Goal: Task Accomplishment & Management: Use online tool/utility

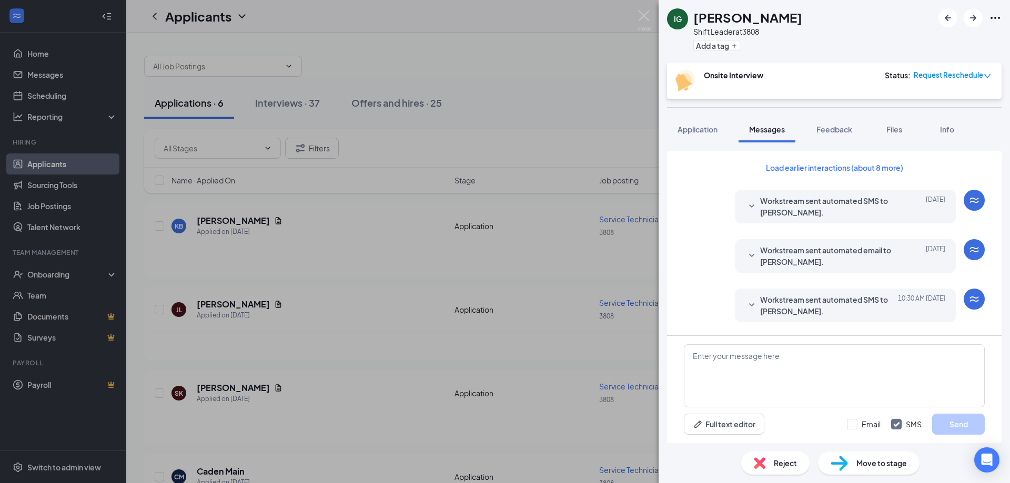
click at [539, 334] on div "IG [PERSON_NAME] Shift Leader at 3808 Add a tag Onsite Interview Status : Reque…" at bounding box center [505, 241] width 1010 height 483
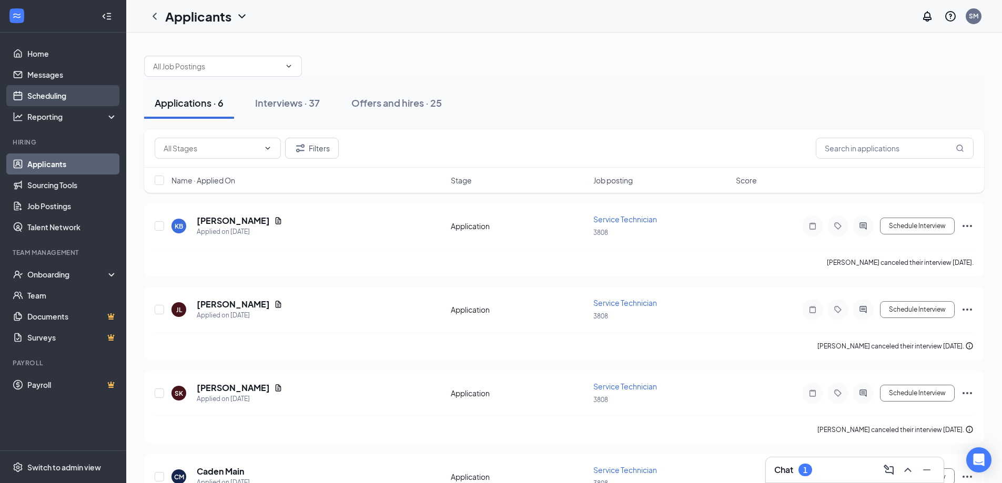
click at [38, 96] on link "Scheduling" at bounding box center [72, 95] width 90 height 21
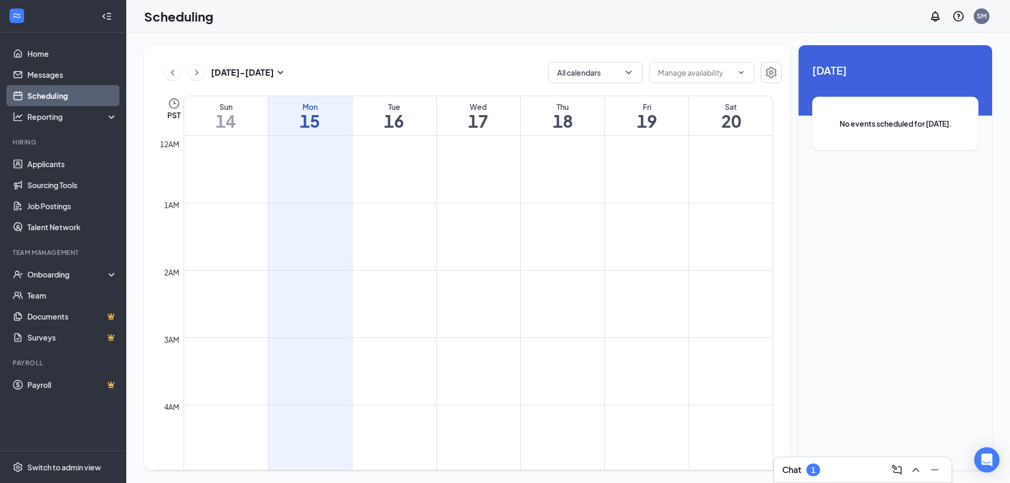
scroll to position [517, 0]
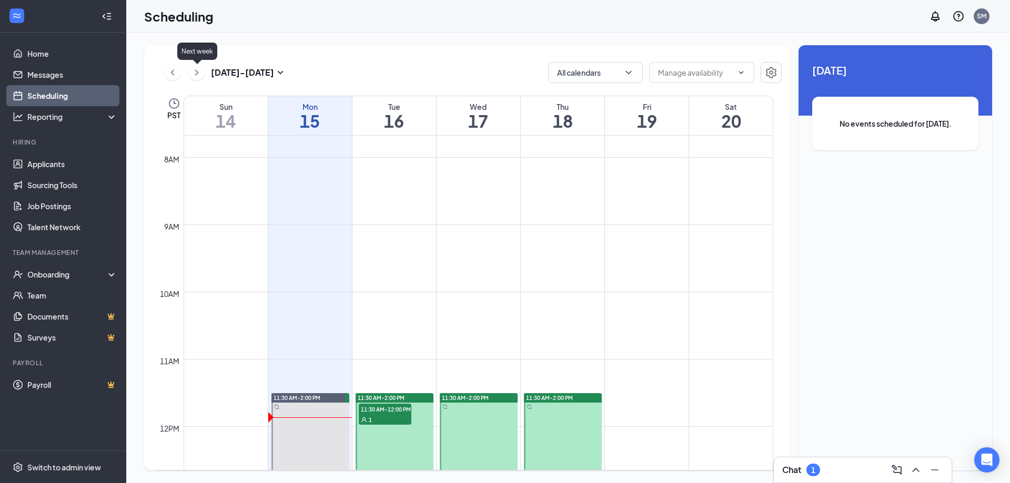
click at [195, 75] on icon "ChevronRight" at bounding box center [196, 72] width 3 height 6
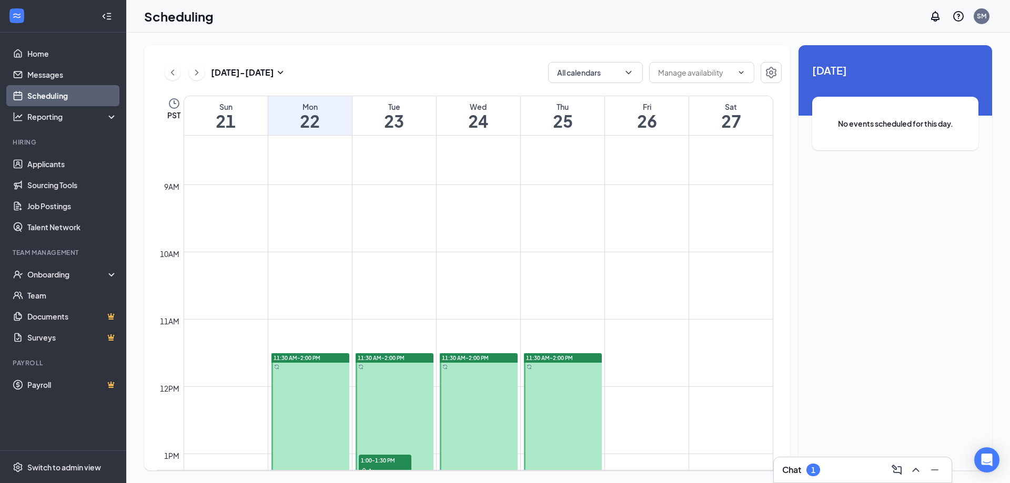
scroll to position [727, 0]
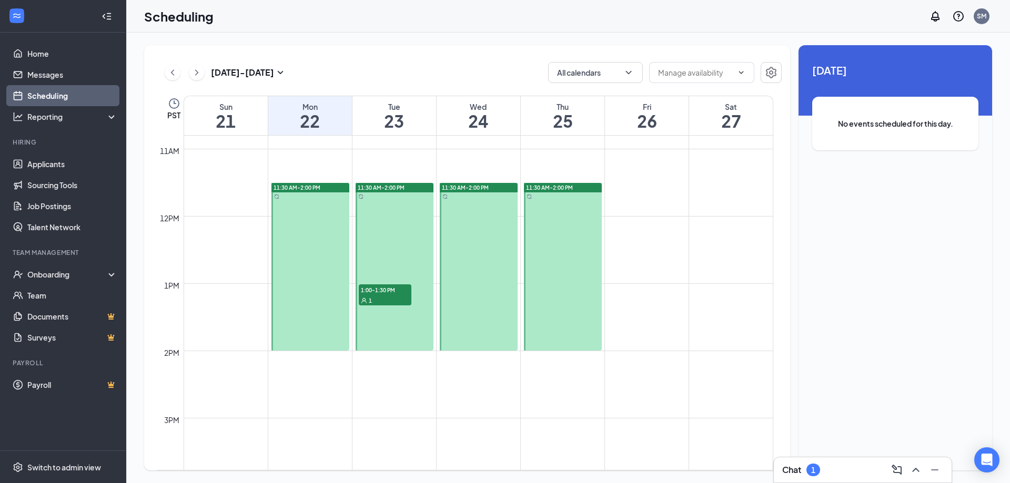
click at [390, 293] on span "1:00-1:30 PM" at bounding box center [385, 290] width 53 height 11
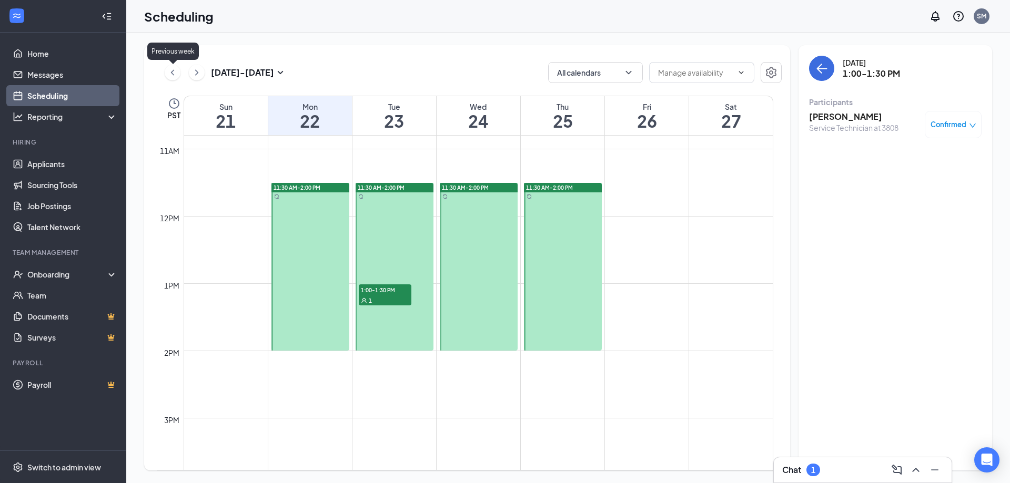
click at [168, 75] on icon "ChevronLeft" at bounding box center [172, 72] width 11 height 13
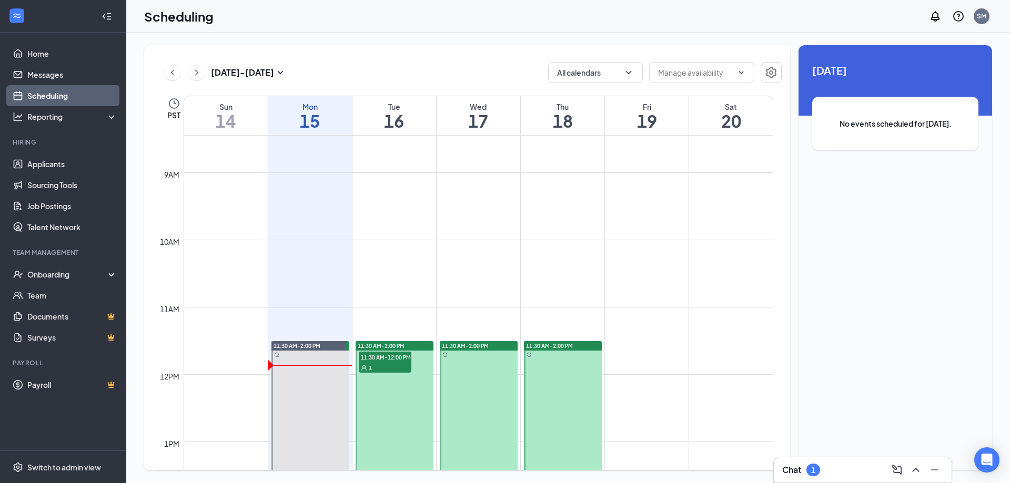
scroll to position [675, 0]
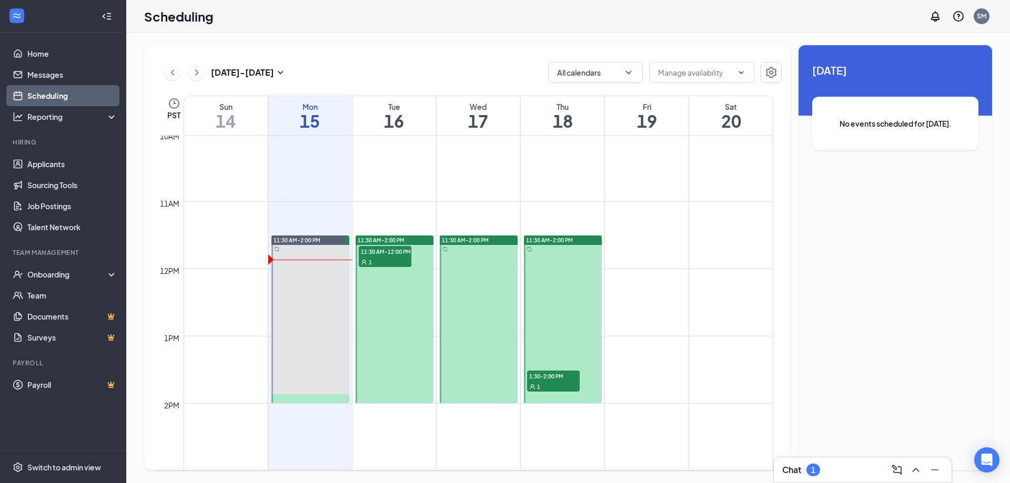
click at [399, 259] on div "1" at bounding box center [385, 262] width 53 height 11
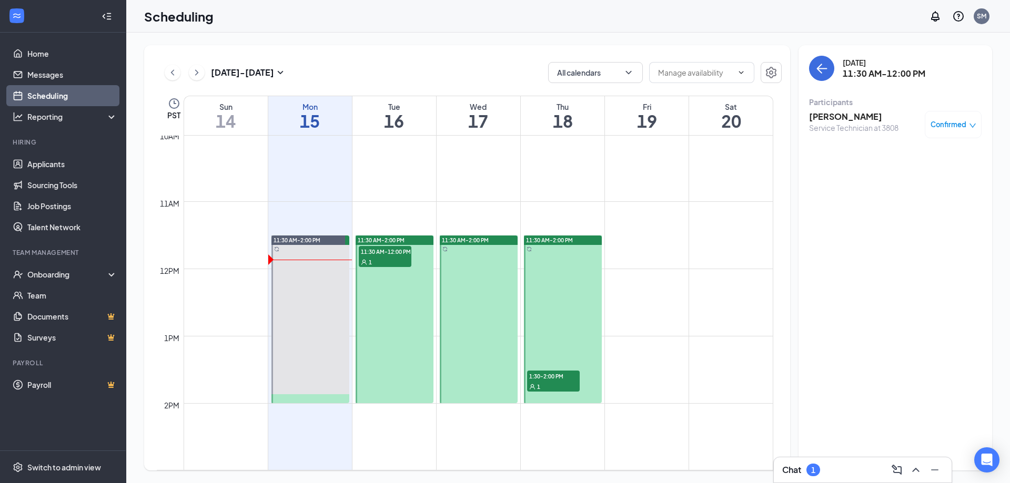
click at [555, 382] on div "1" at bounding box center [553, 386] width 53 height 11
click at [405, 265] on div "1" at bounding box center [385, 262] width 53 height 11
click at [175, 73] on icon "ChevronLeft" at bounding box center [172, 72] width 11 height 13
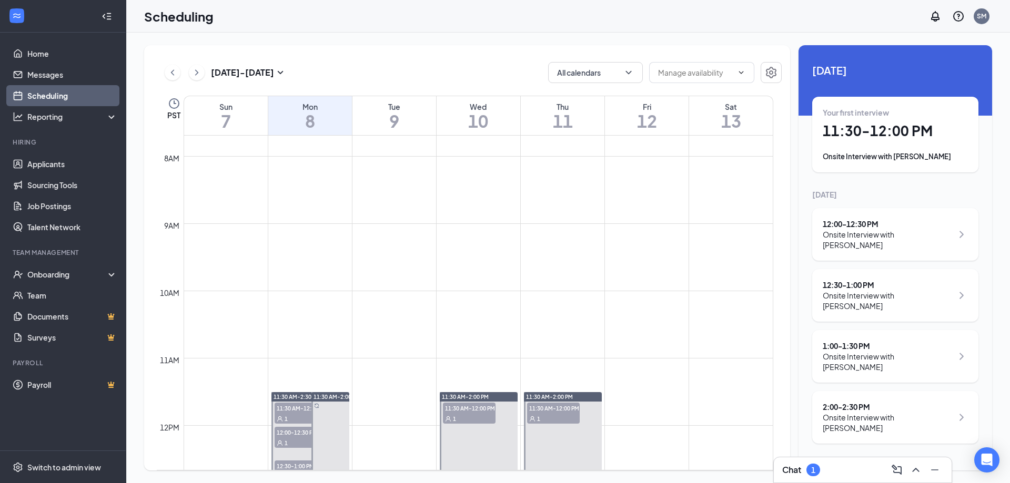
scroll to position [517, 0]
click at [199, 74] on icon "ChevronRight" at bounding box center [196, 72] width 11 height 13
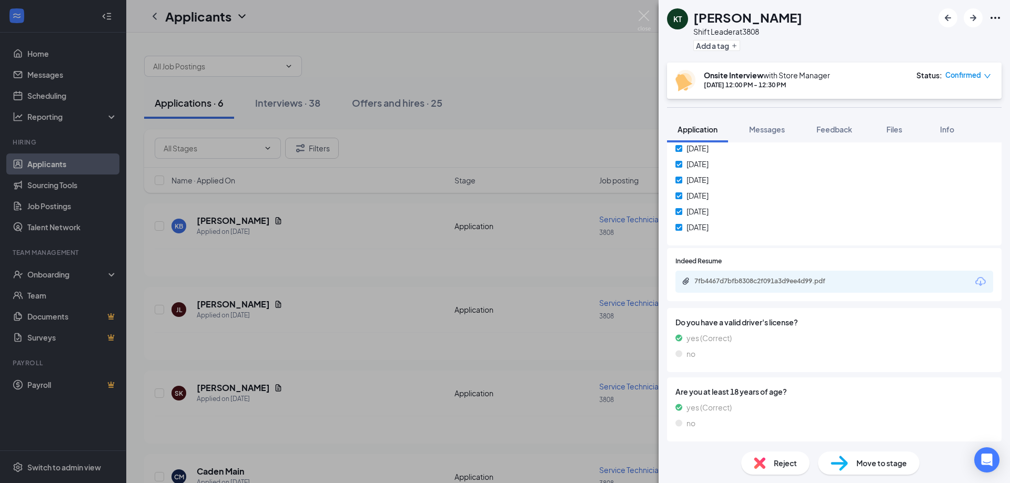
scroll to position [473, 0]
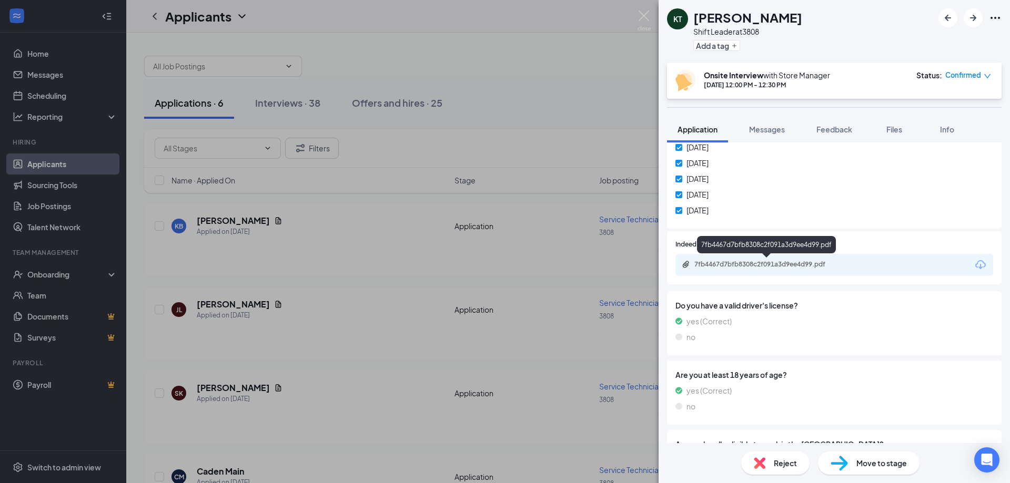
click at [748, 265] on div "7fb4467d7bfb8308c2f091a3d9ee4d99.pdf" at bounding box center [767, 264] width 147 height 8
click at [648, 13] on img at bounding box center [643, 21] width 13 height 21
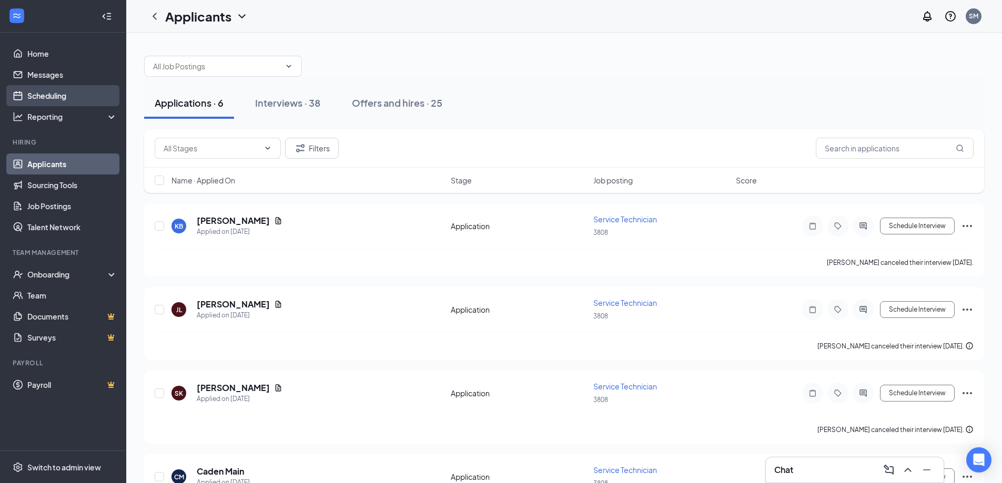
click at [45, 94] on link "Scheduling" at bounding box center [72, 95] width 90 height 21
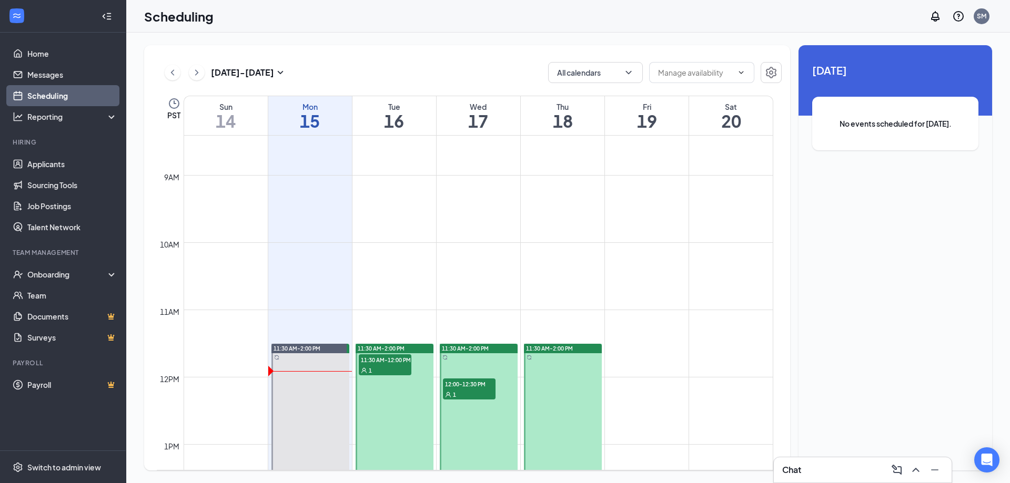
scroll to position [622, 0]
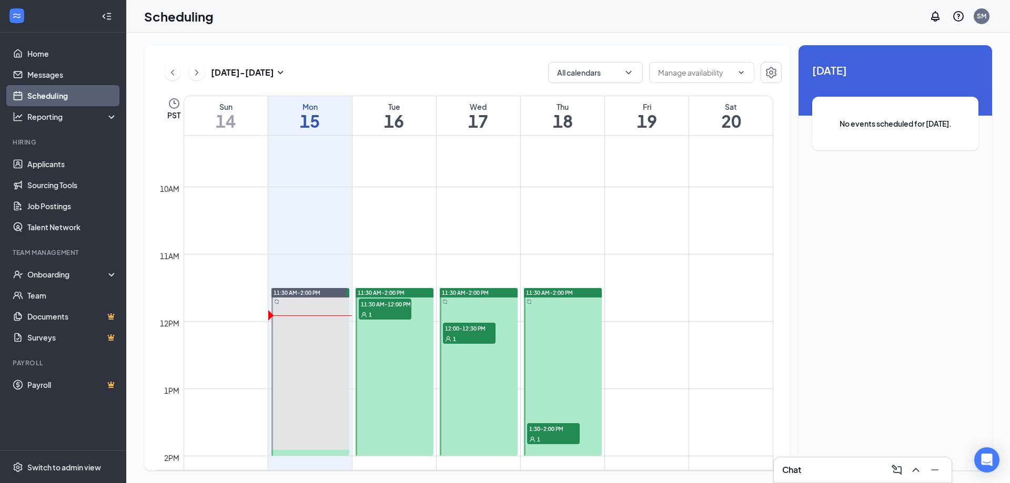
click at [470, 333] on div "1" at bounding box center [469, 338] width 53 height 11
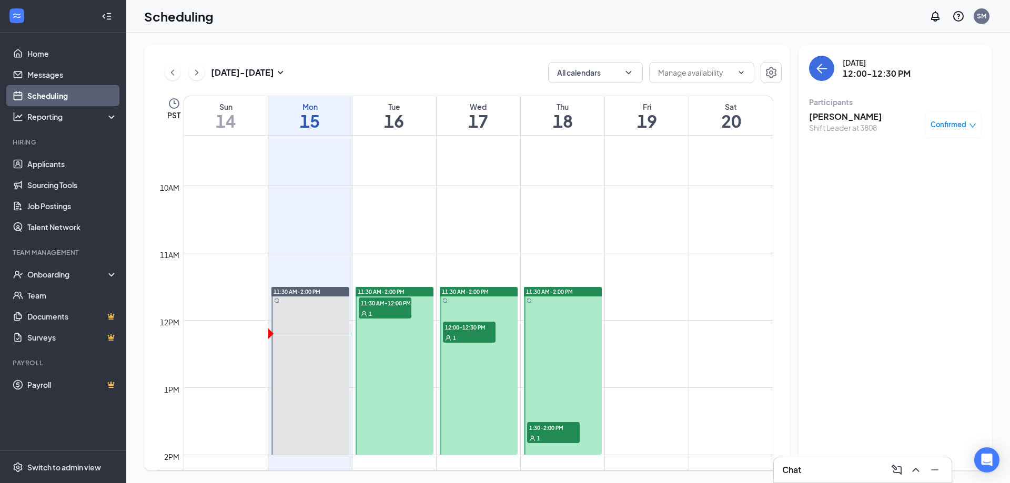
scroll to position [622, 0]
